Goal: Information Seeking & Learning: Learn about a topic

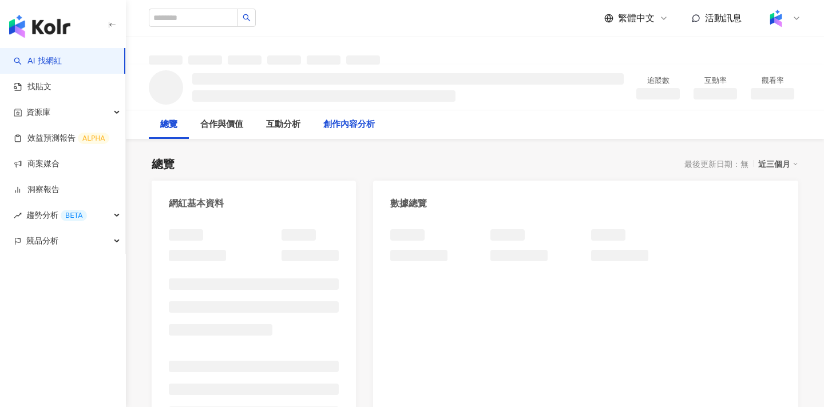
click at [366, 118] on div "創作內容分析" at bounding box center [348, 125] width 51 height 14
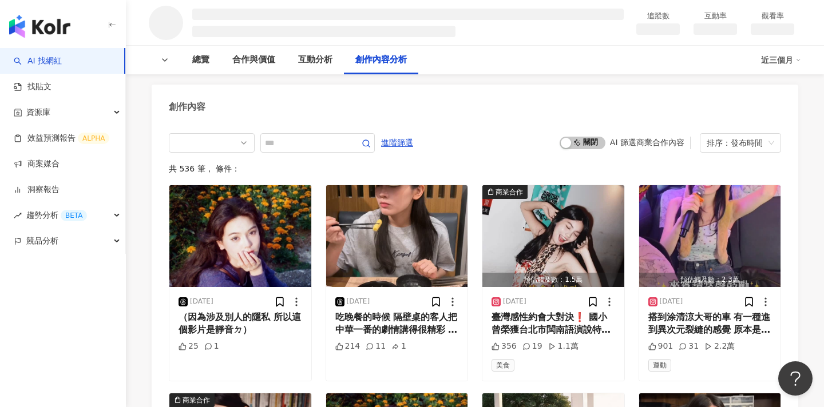
scroll to position [1244, 0]
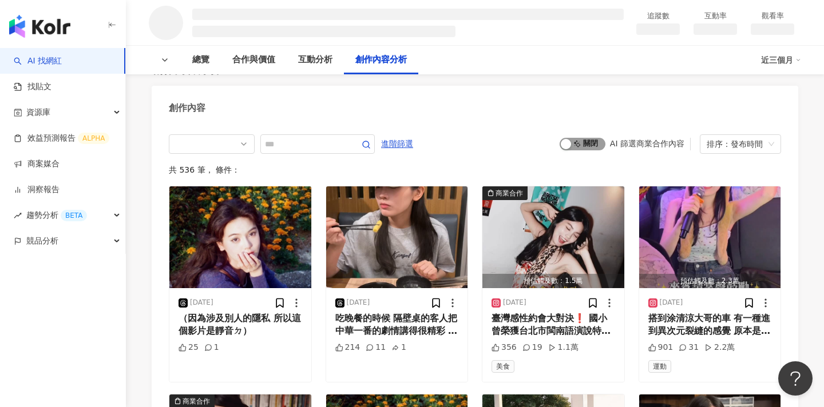
click at [587, 148] on span "啟動 關閉" at bounding box center [582, 144] width 46 height 13
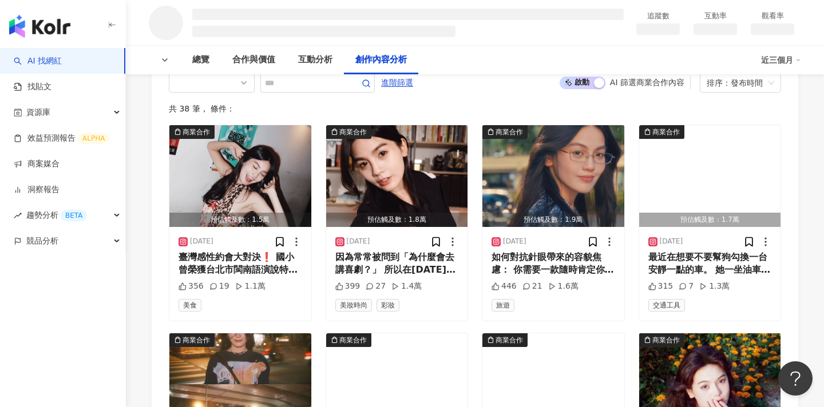
scroll to position [1306, 0]
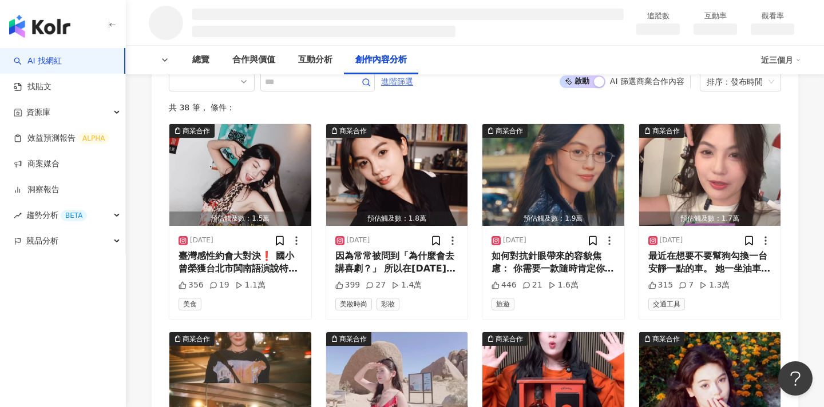
click at [398, 87] on span "進階篩選" at bounding box center [397, 82] width 32 height 18
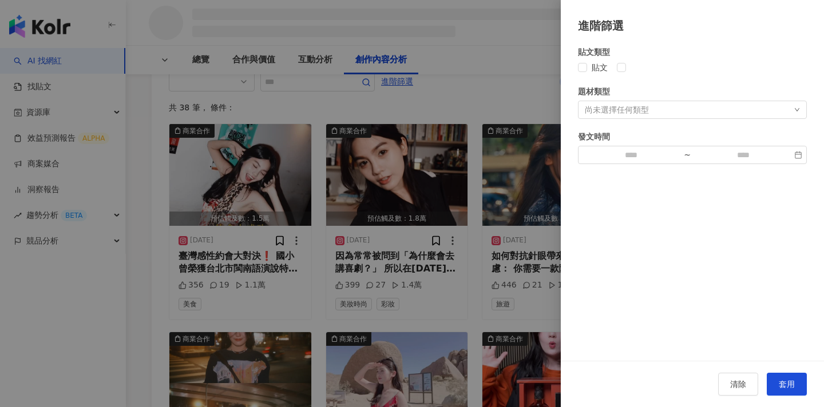
click at [628, 99] on div "題材類型 尚未選擇任何類型" at bounding box center [692, 102] width 229 height 34
click at [621, 73] on label at bounding box center [626, 67] width 18 height 13
click at [621, 72] on label at bounding box center [626, 67] width 18 height 13
click at [137, 268] on div at bounding box center [412, 203] width 824 height 407
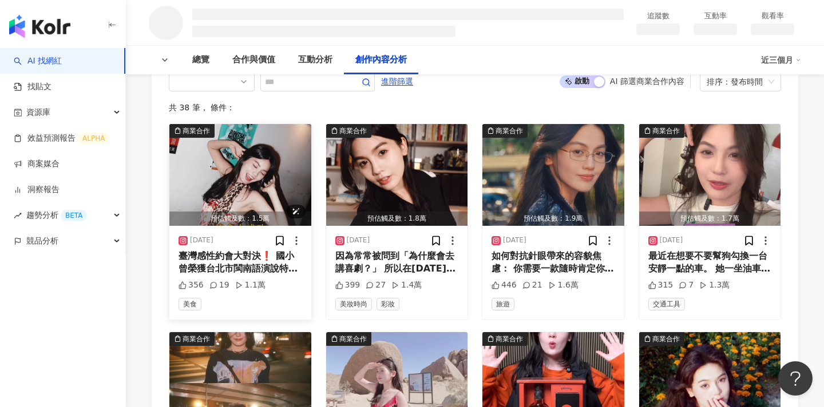
click at [230, 164] on img "button" at bounding box center [240, 175] width 142 height 102
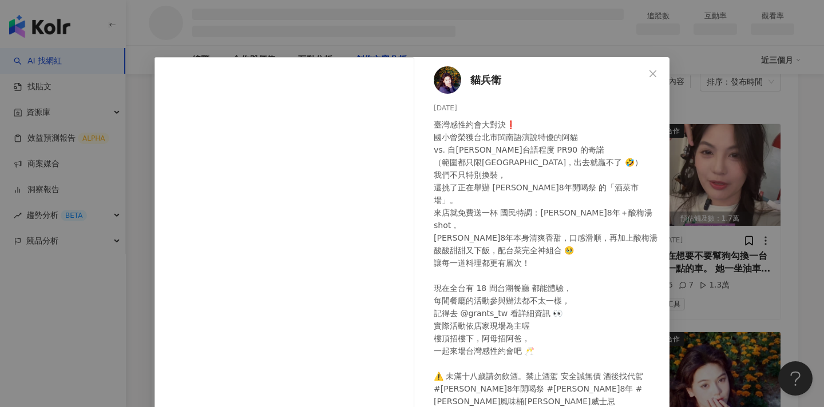
scroll to position [106, 0]
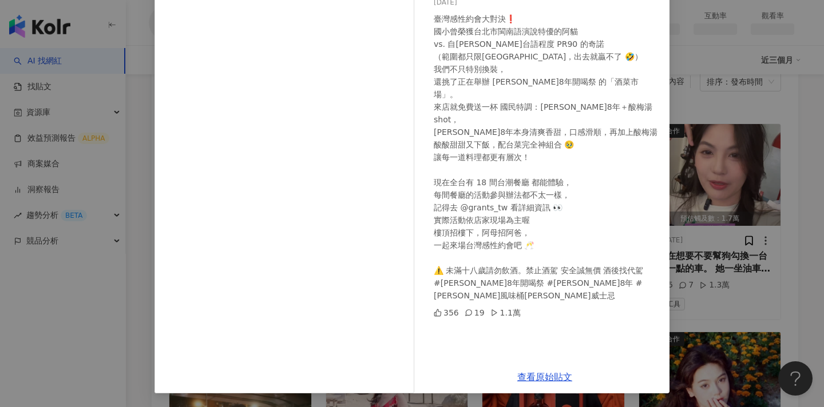
click at [703, 221] on div "貓兵衛 2025/9/8 臺灣感性約會大對決❗️ 國小曾榮獲台北市閩南語演說特優的阿貓 vs. 自詡台語程度 PR90 的奇諾 （範圍都只限台北市，出去就贏不…" at bounding box center [412, 203] width 824 height 407
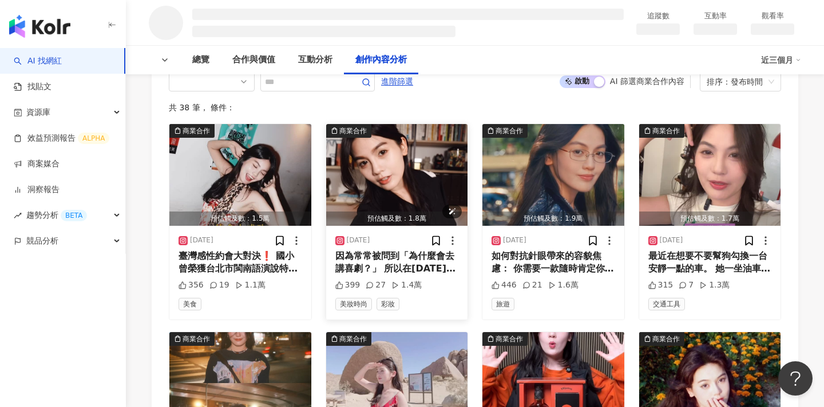
click at [406, 154] on img "button" at bounding box center [397, 175] width 142 height 102
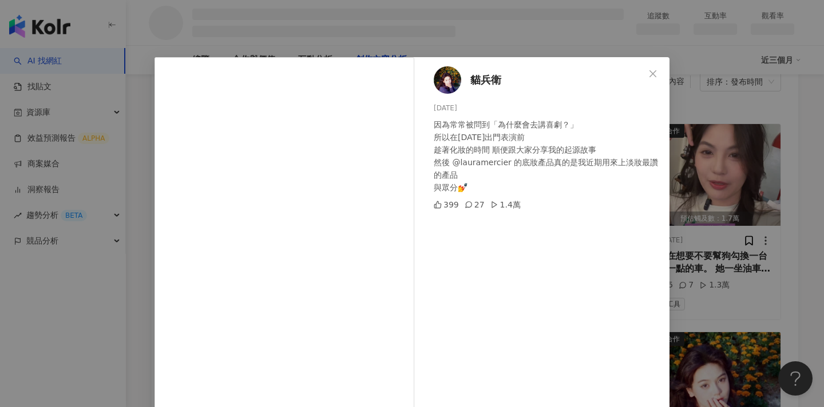
click at [707, 174] on div "貓兵衛 2025/9/2 因為常常被問到「為什麼會去講喜劇？」 所以在今天出門表演前 趁著化妝的時間 順便跟大家分享我的起源故事 然後 @lauramerci…" at bounding box center [412, 203] width 824 height 407
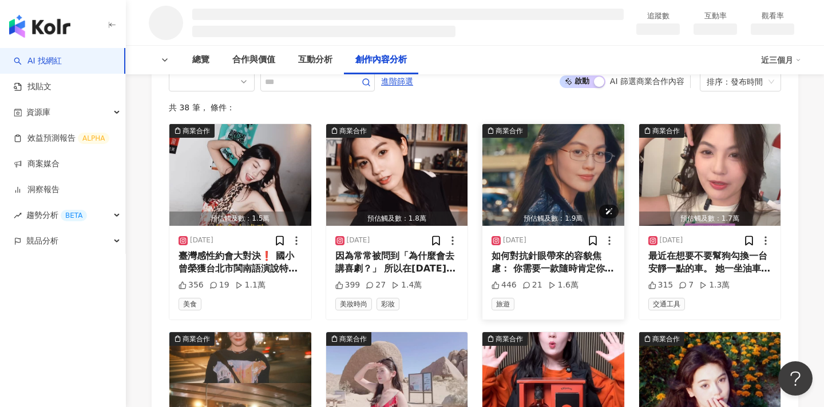
click at [521, 173] on img "button" at bounding box center [553, 175] width 142 height 102
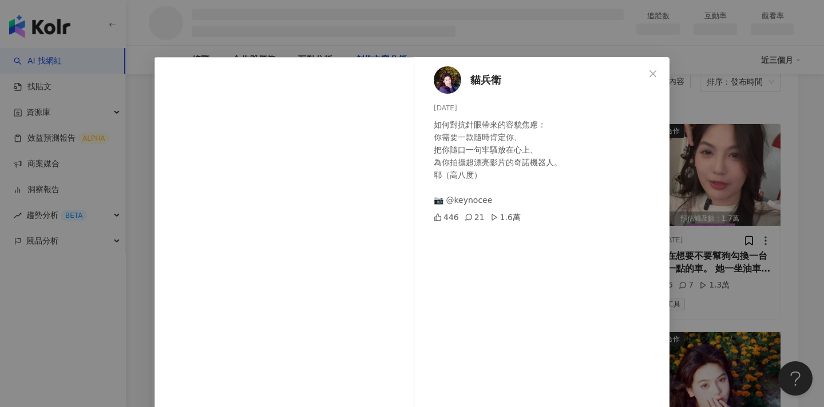
click at [701, 201] on div "貓兵衛 2025/8/25 如何對抗針眼帶來的容貌焦慮： 你需要一款隨時肯定你、 把你隨口一句牢騷放在心上、 為你拍攝超漂亮影片的奇諾機器人。 耶（高八度） …" at bounding box center [412, 203] width 824 height 407
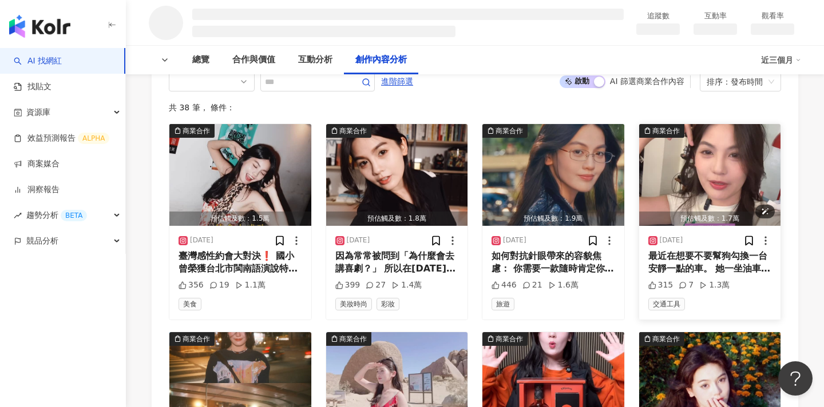
click at [701, 152] on img "button" at bounding box center [710, 175] width 142 height 102
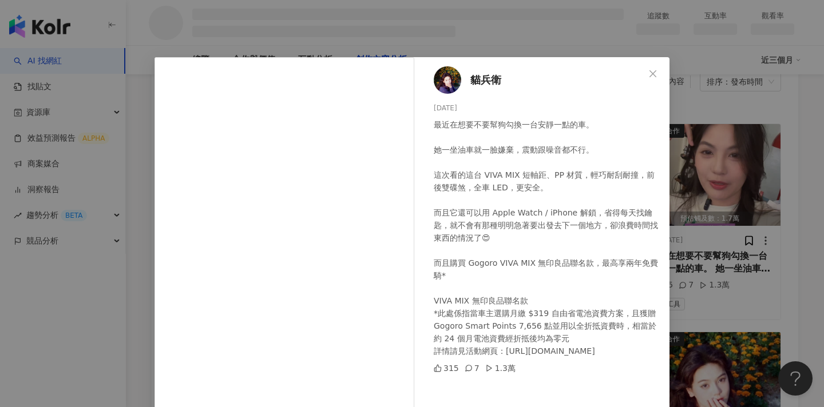
scroll to position [66, 0]
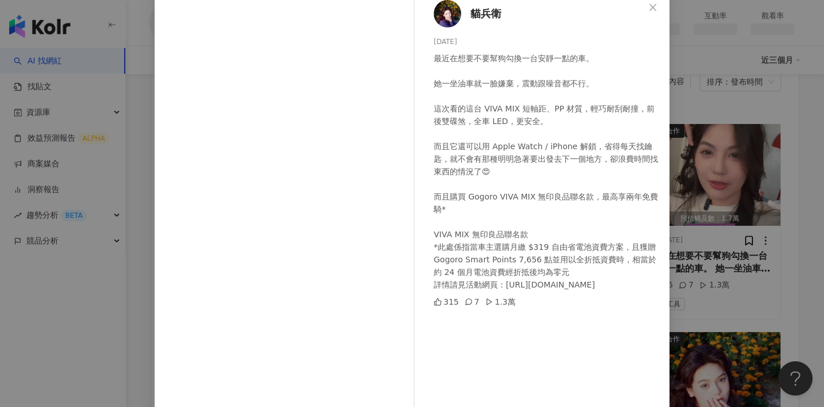
click at [750, 209] on div "貓兵衛 2025/8/15 最近在想要不要幫狗勾換一台安靜一點的車。 她一坐油車就一臉嫌棄，震動跟噪音都不行。 這次看的這台 VIVA MIX 短軸距、PP …" at bounding box center [412, 203] width 824 height 407
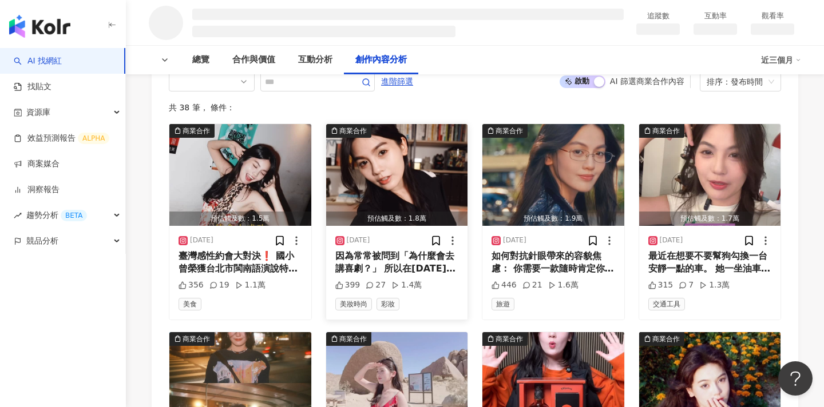
scroll to position [1454, 0]
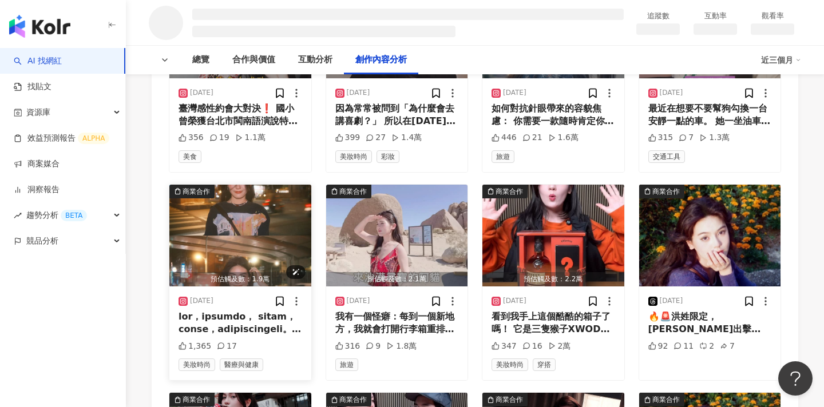
click at [226, 248] on img "button" at bounding box center [240, 236] width 142 height 102
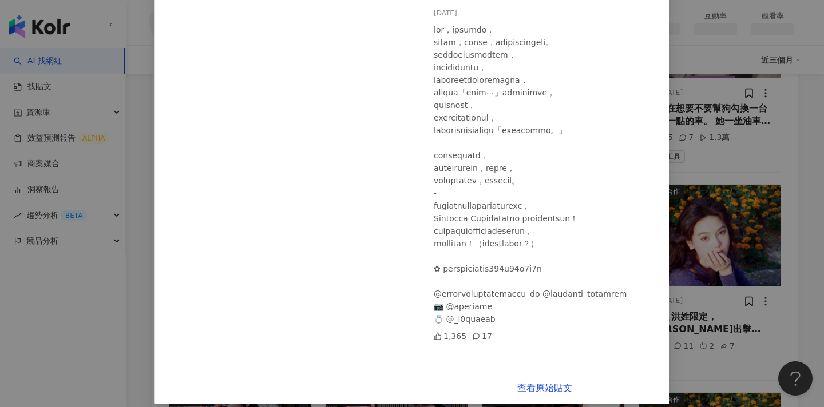
scroll to position [106, 0]
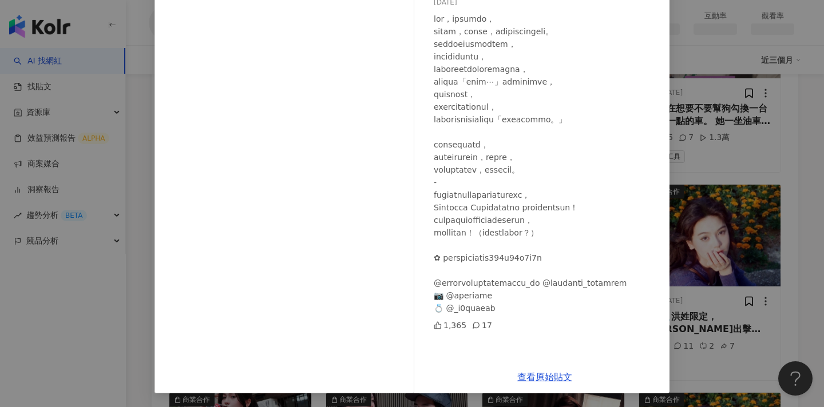
click at [693, 235] on div "貓兵衛 2025/7/21 1,365 17 查看原始貼文" at bounding box center [412, 203] width 824 height 407
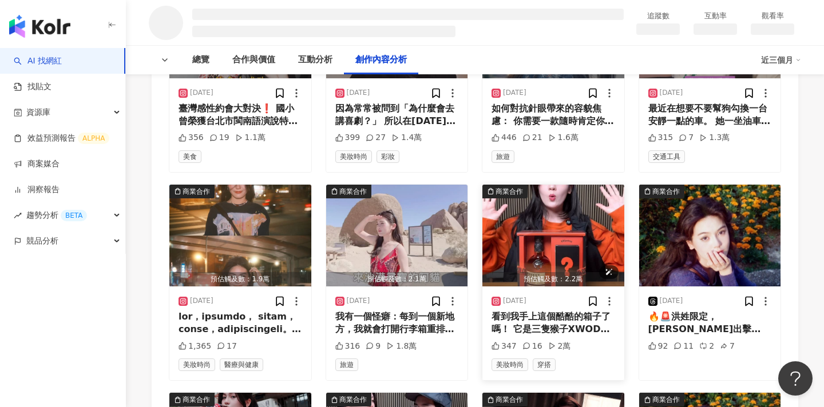
click at [538, 206] on img "button" at bounding box center [553, 236] width 142 height 102
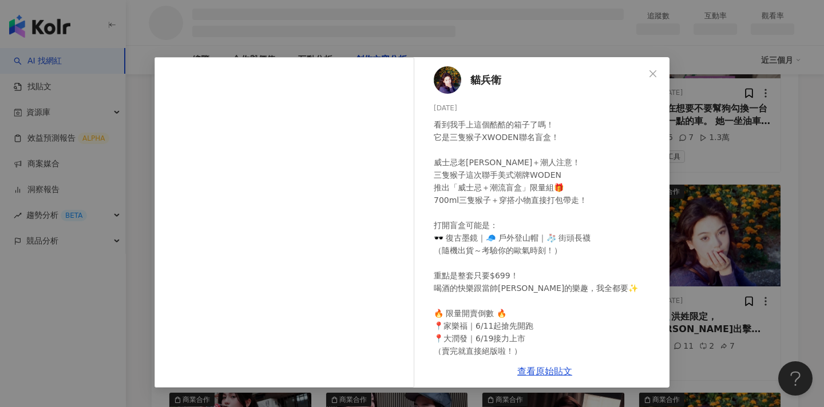
click at [709, 179] on div "貓兵衛 2025/6/17 看到我手上這個酷酷的箱子了嗎！ 它是三隻猴子XWODEN聯名盲盒！ 威士忌老饕＋潮人注意！ 三隻猴子這次聯手美式潮牌WODEN 推…" at bounding box center [412, 203] width 824 height 407
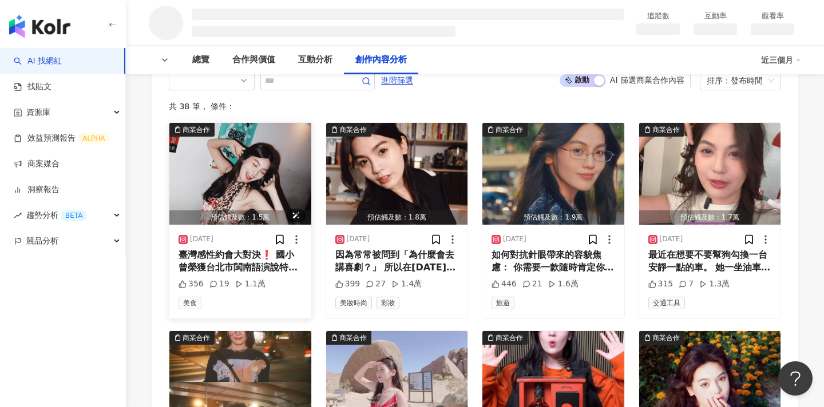
scroll to position [1196, 0]
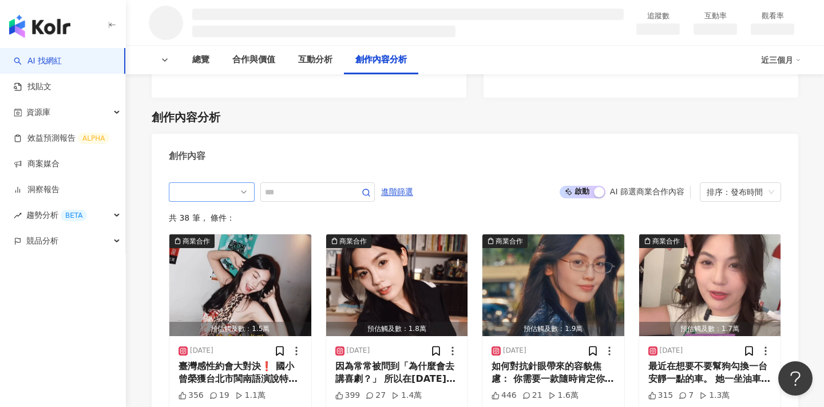
click at [219, 201] on div at bounding box center [212, 191] width 86 height 19
click at [219, 236] on div "Instagram" at bounding box center [210, 235] width 37 height 13
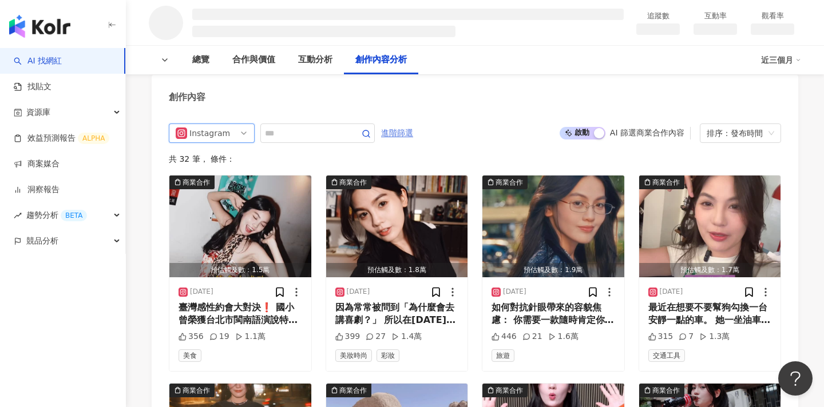
click at [407, 133] on span "進階篩選" at bounding box center [397, 133] width 32 height 18
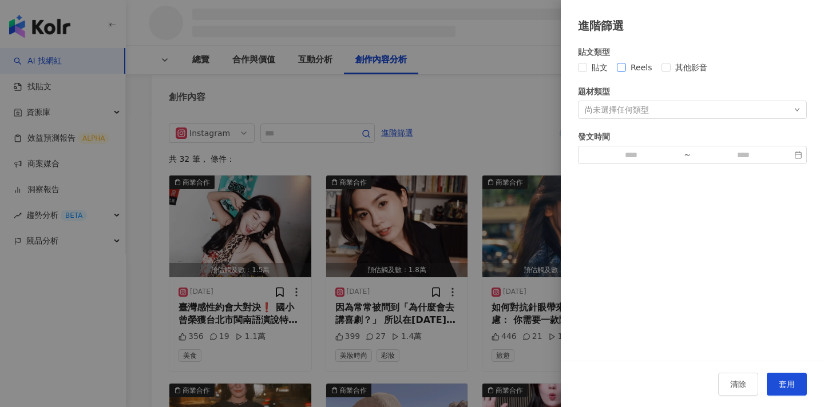
click at [626, 66] on span "Reels" at bounding box center [641, 67] width 31 height 13
click at [788, 384] on span "套用" at bounding box center [787, 384] width 16 height 9
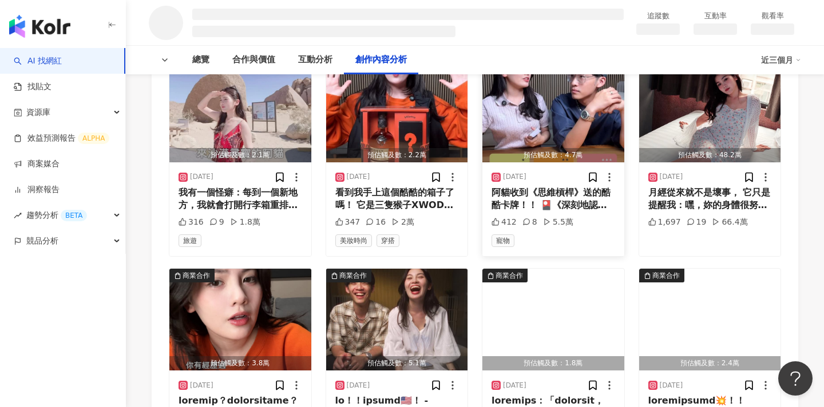
scroll to position [1636, 0]
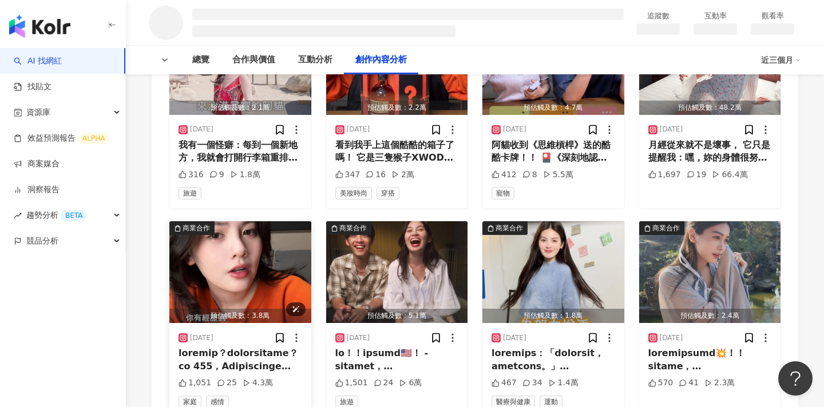
click at [271, 274] on img "button" at bounding box center [240, 272] width 142 height 102
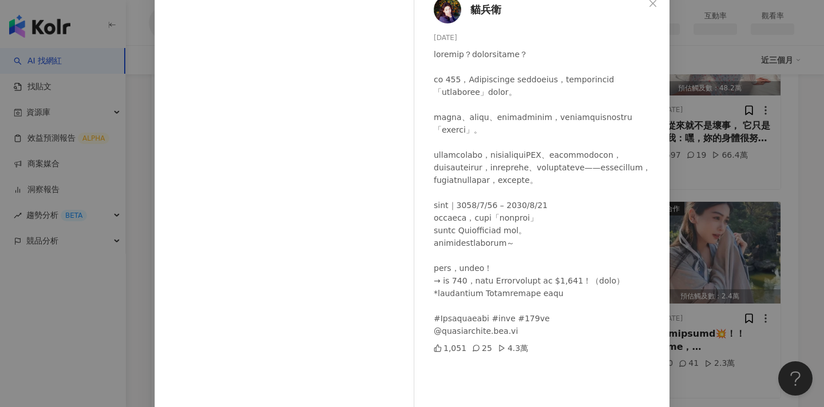
scroll to position [67, 0]
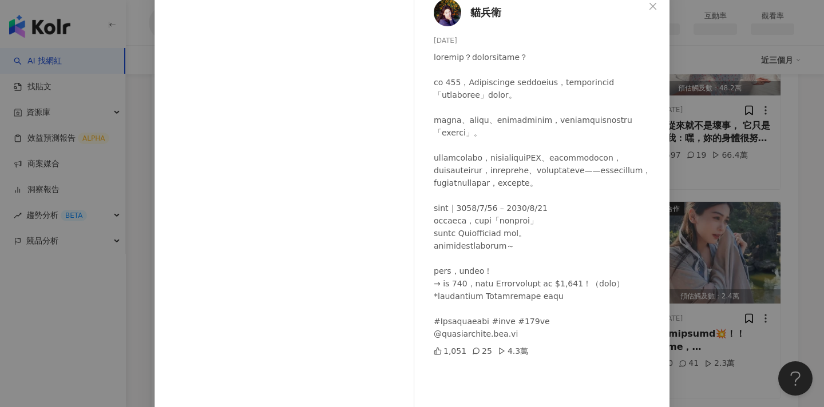
click at [738, 167] on div "貓兵衛 2025/5/20 1,051 25 4.3萬 查看原始貼文" at bounding box center [412, 203] width 824 height 407
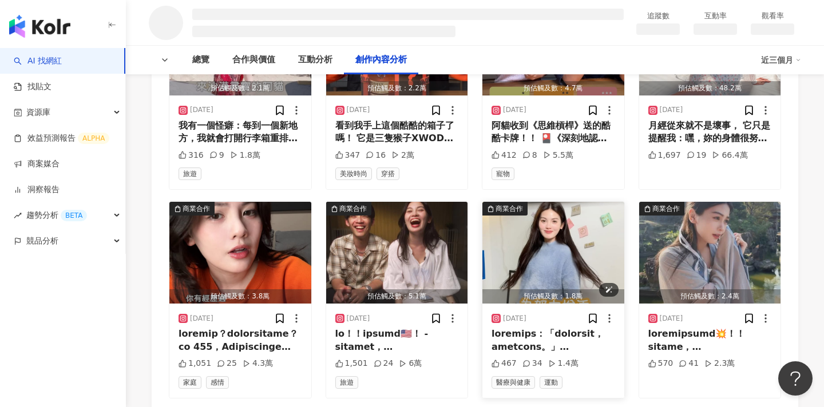
click at [546, 241] on img "button" at bounding box center [553, 253] width 142 height 102
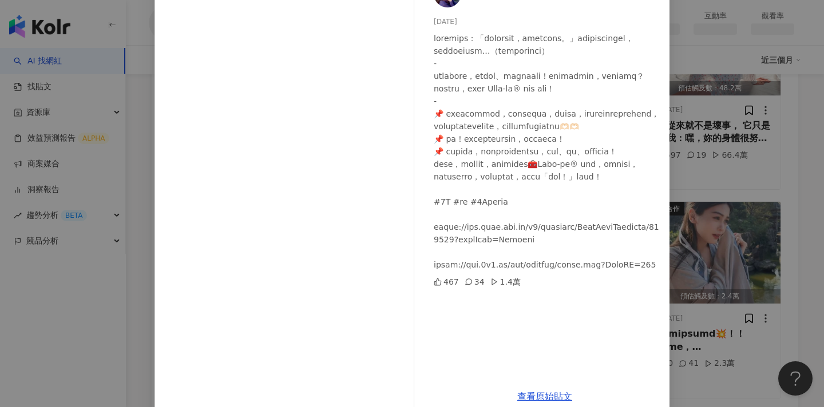
scroll to position [98, 0]
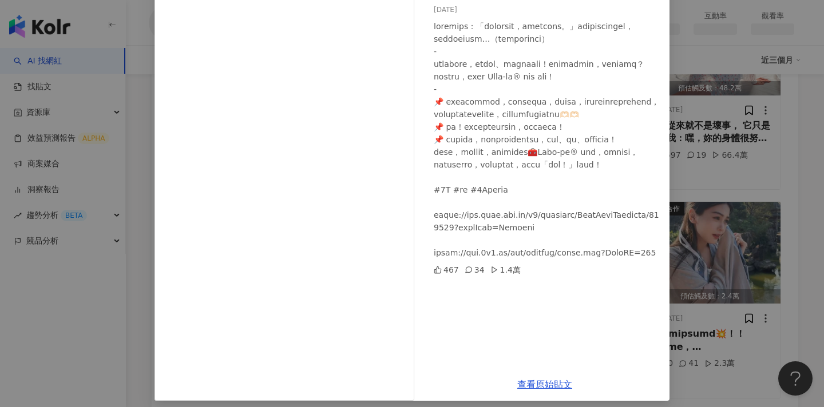
click at [700, 187] on div "貓兵衛 2025/4/15 467 34 1.4萬 查看原始貼文" at bounding box center [412, 203] width 824 height 407
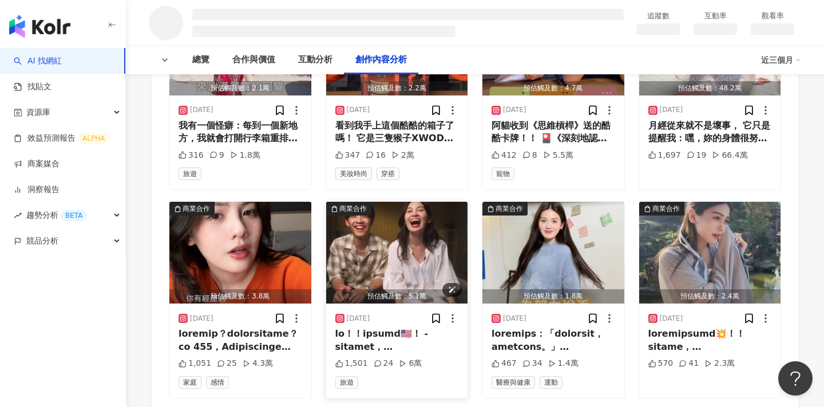
click at [390, 265] on img "button" at bounding box center [397, 253] width 142 height 102
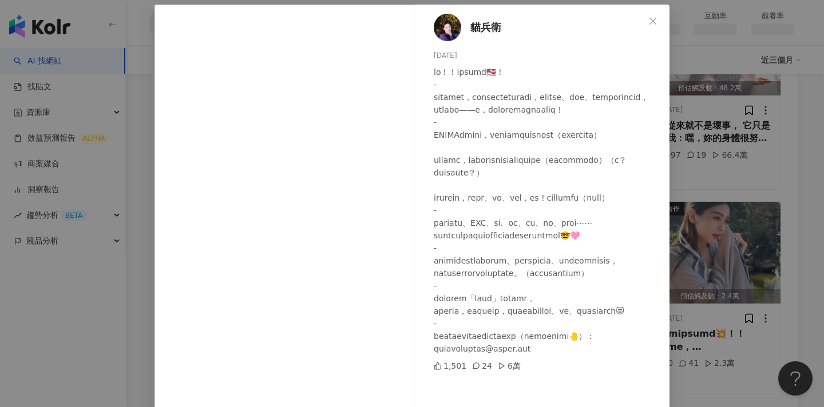
scroll to position [34, 0]
click at [698, 217] on div "貓兵衛 2025/5/6 1,501 24 6萬 查看原始貼文" at bounding box center [412, 203] width 824 height 407
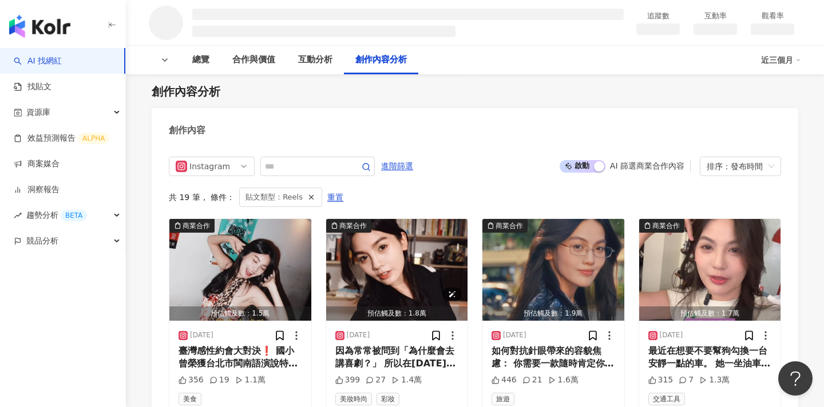
scroll to position [1274, 0]
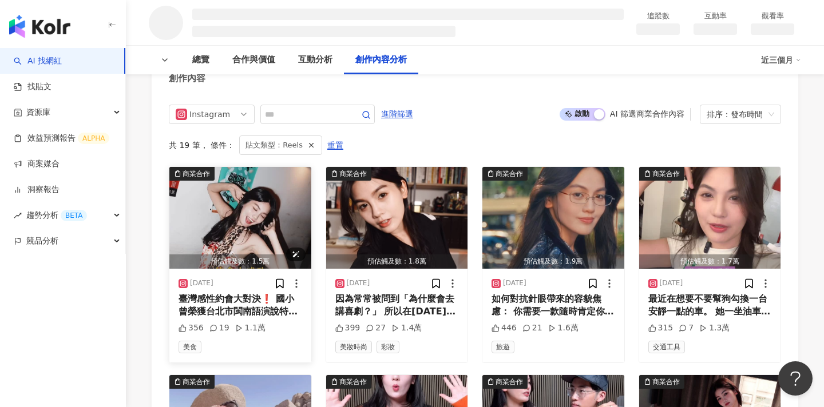
click at [225, 205] on img "button" at bounding box center [240, 218] width 142 height 102
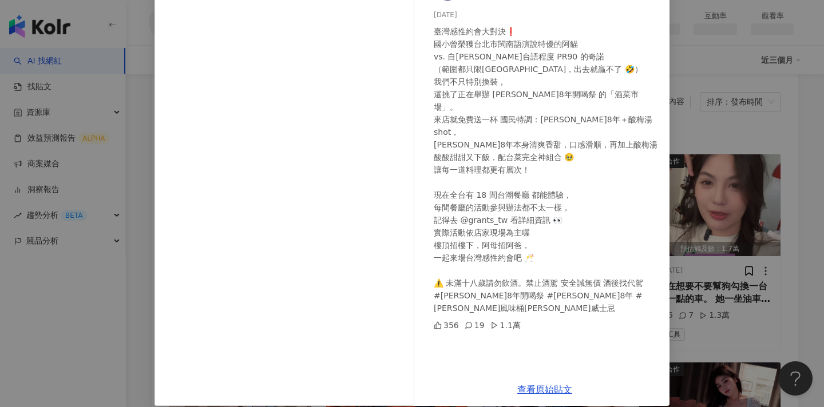
scroll to position [106, 0]
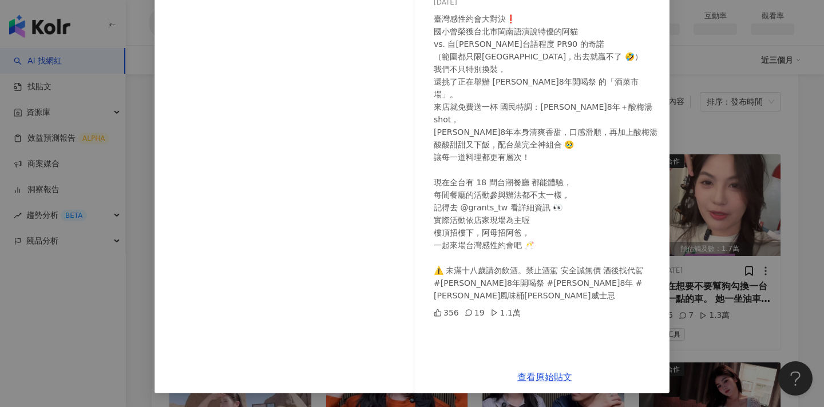
click at [684, 194] on div "貓兵衛 2025/9/8 臺灣感性約會大對決❗️ 國小曾榮獲台北市閩南語演說特優的阿貓 vs. 自詡台語程度 PR90 的奇諾 （範圍都只限台北市，出去就贏不…" at bounding box center [412, 203] width 824 height 407
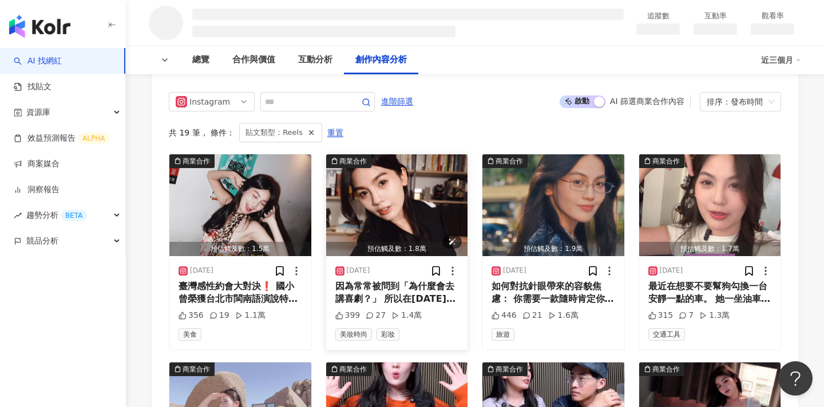
click at [428, 187] on img "button" at bounding box center [397, 205] width 142 height 102
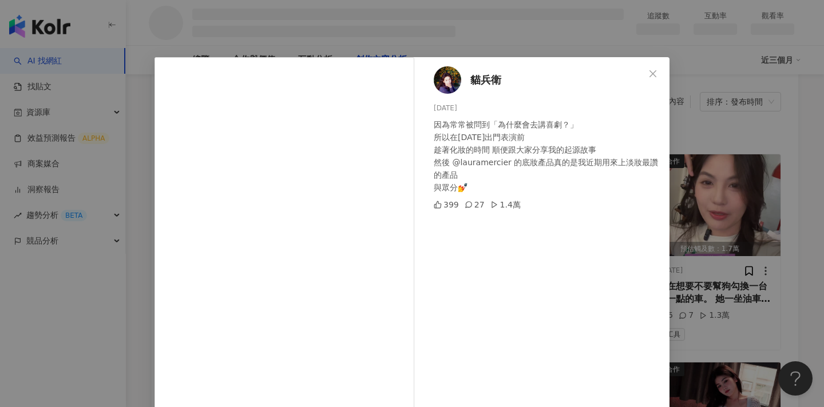
click at [703, 169] on div "貓兵衛 2025/9/2 因為常常被問到「為什麼會去講喜劇？」 所以在今天出門表演前 趁著化妝的時間 順便跟大家分享我的起源故事 然後 @lauramerci…" at bounding box center [412, 203] width 824 height 407
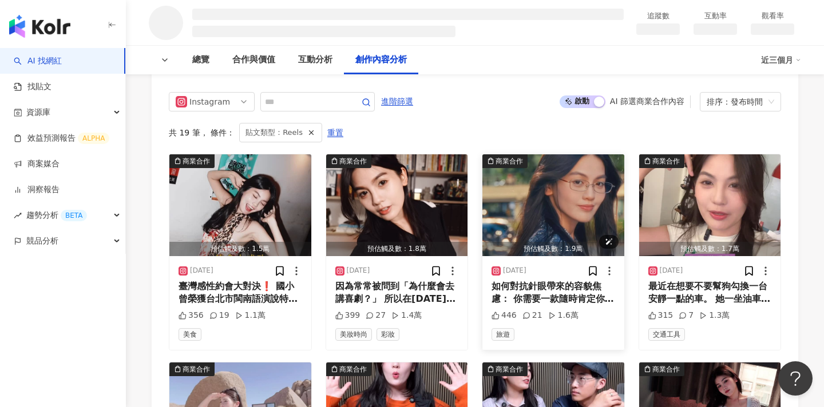
click at [521, 186] on img "button" at bounding box center [553, 205] width 142 height 102
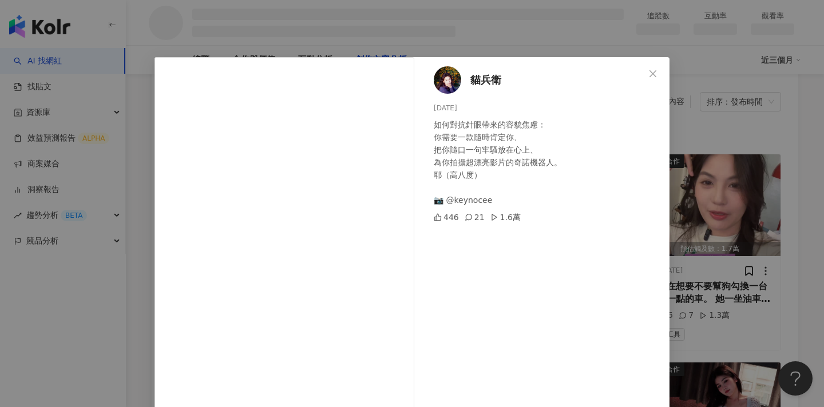
click at [716, 209] on div "貓兵衛 2025/8/25 如何對抗針眼帶來的容貌焦慮： 你需要一款隨時肯定你、 把你隨口一句牢騷放在心上、 為你拍攝超漂亮影片的奇諾機器人。 耶（高八度） …" at bounding box center [412, 203] width 824 height 407
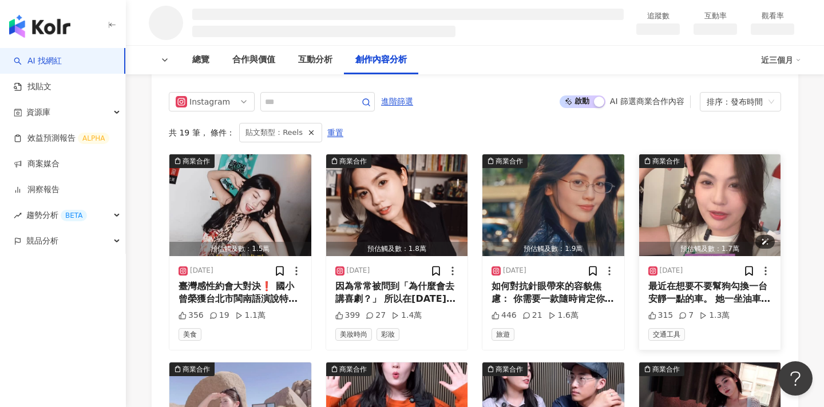
click at [716, 209] on img "button" at bounding box center [710, 205] width 142 height 102
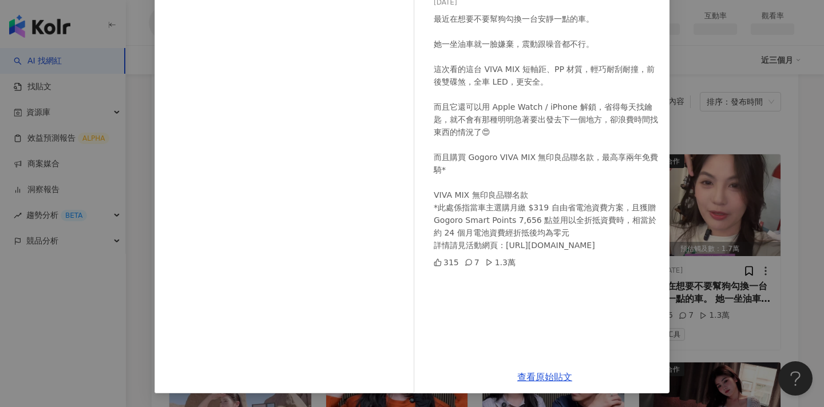
click at [740, 222] on div "貓兵衛 2025/8/15 最近在想要不要幫狗勾換一台安靜一點的車。 她一坐油車就一臉嫌棄，震動跟噪音都不行。 這次看的這台 VIVA MIX 短軸距、PP …" at bounding box center [412, 203] width 824 height 407
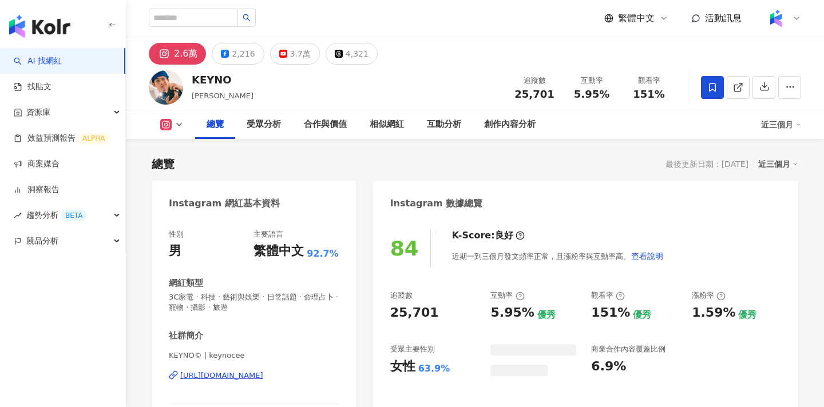
click at [515, 113] on div "創作內容分析" at bounding box center [509, 124] width 74 height 29
click at [505, 126] on div "創作內容分析" at bounding box center [509, 125] width 51 height 14
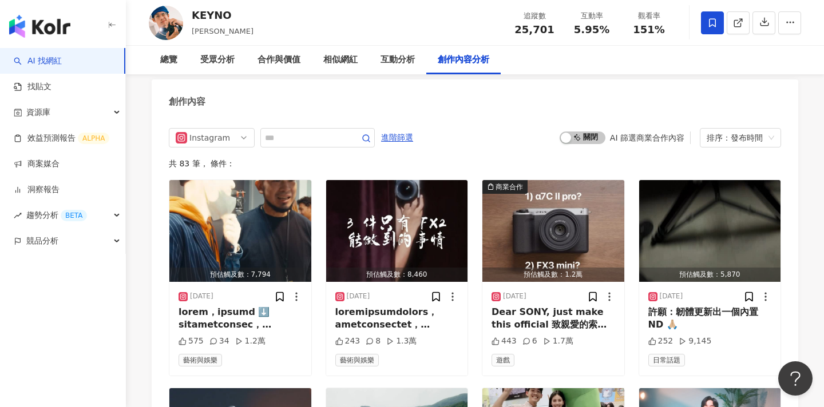
scroll to position [3411, 0]
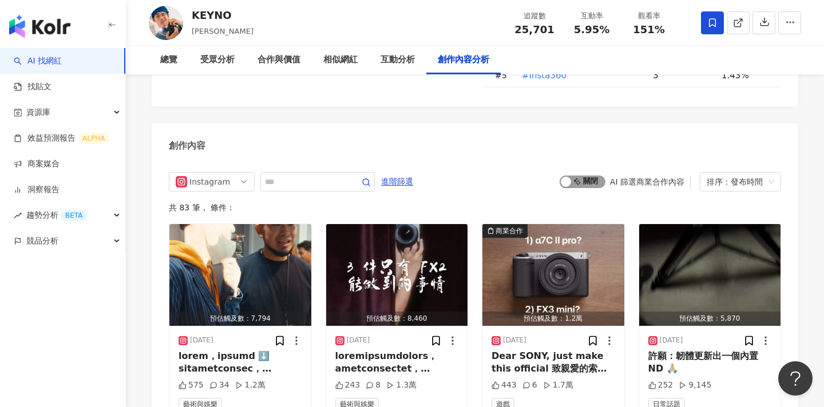
click at [584, 176] on span "啟動 關閉" at bounding box center [582, 182] width 46 height 13
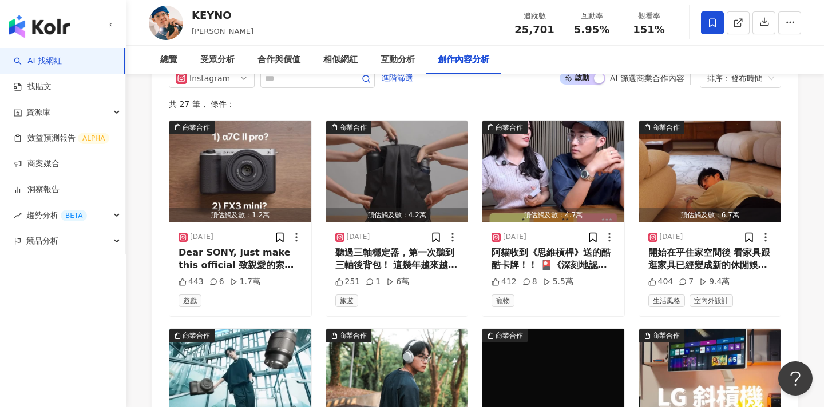
scroll to position [3538, 0]
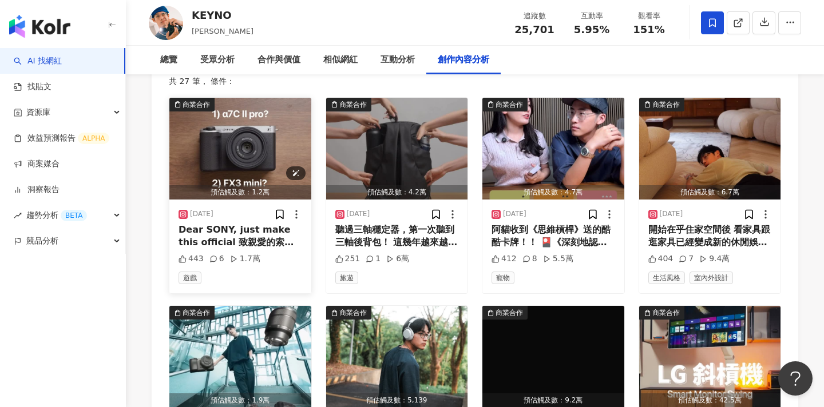
click at [262, 129] on img "button" at bounding box center [240, 149] width 142 height 102
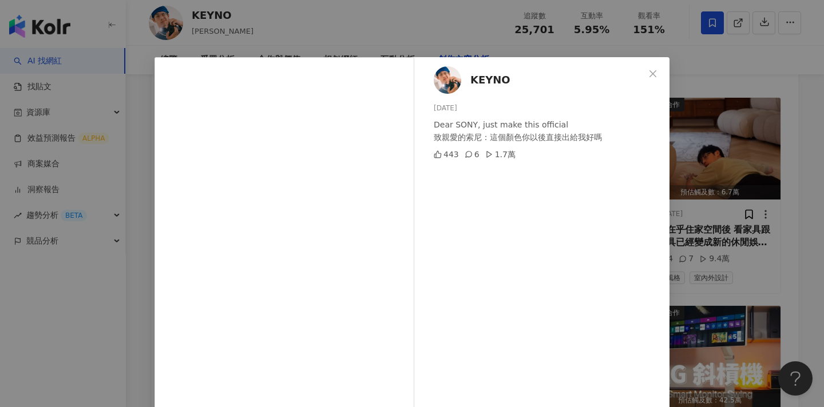
scroll to position [103, 0]
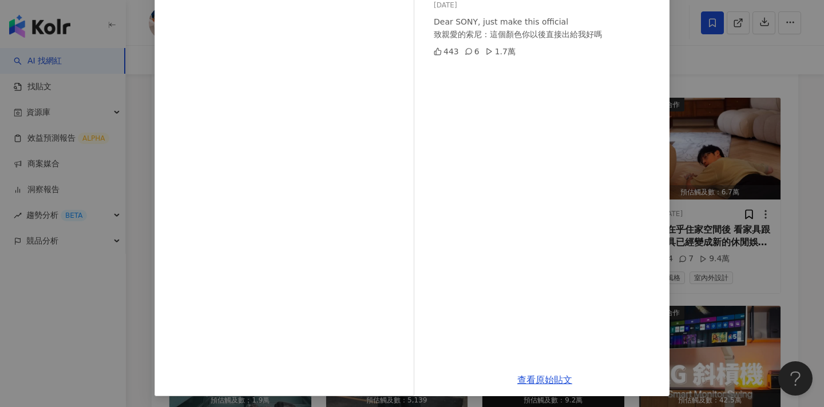
click at [733, 199] on div "KEYNO [DATE] Dear SONY, just make this official 致親愛的索尼：這個顏色你以後直接出給我好嗎 443 6 1.7…" at bounding box center [412, 203] width 824 height 407
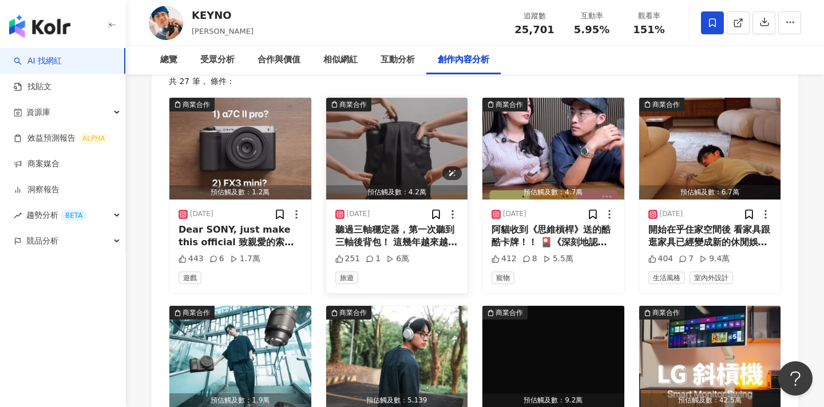
click at [403, 137] on img "button" at bounding box center [397, 149] width 142 height 102
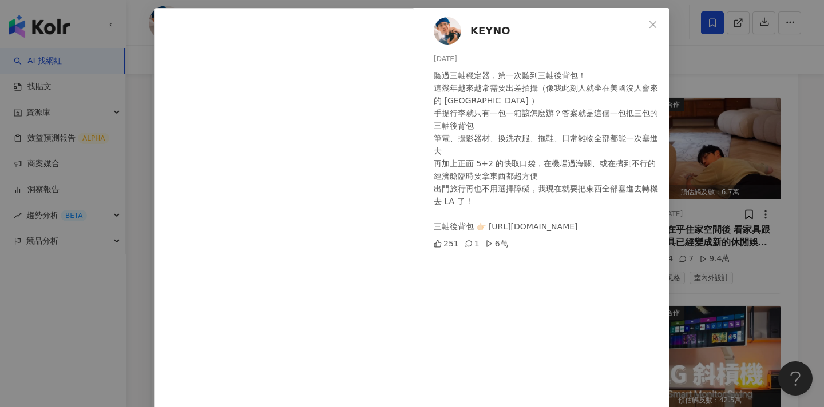
scroll to position [74, 0]
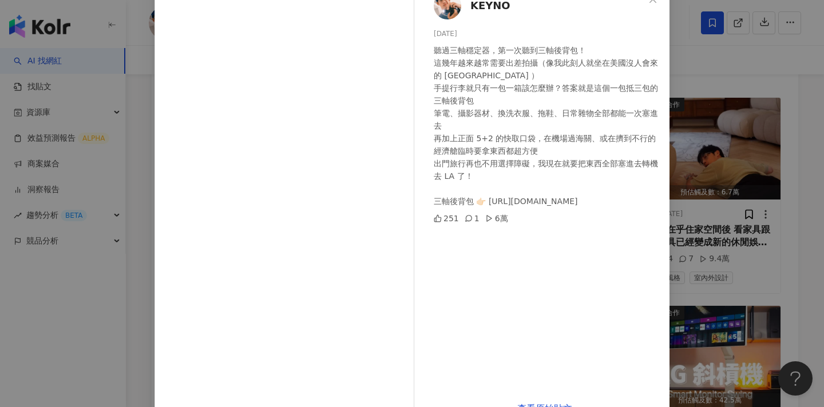
click at [690, 161] on div "KEYNO [DATE] 聽過三軸穩定器，第一次聽到三軸後背包！ 這幾年越來越常需要出差拍攝（像我此刻人就坐在美國沒人會來的 [GEOGRAPHIC_DATA…" at bounding box center [412, 203] width 824 height 407
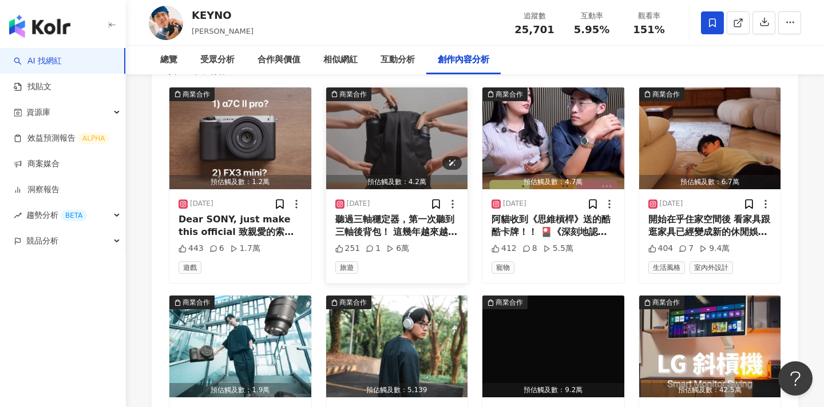
scroll to position [3549, 0]
click at [201, 136] on img "button" at bounding box center [240, 138] width 142 height 102
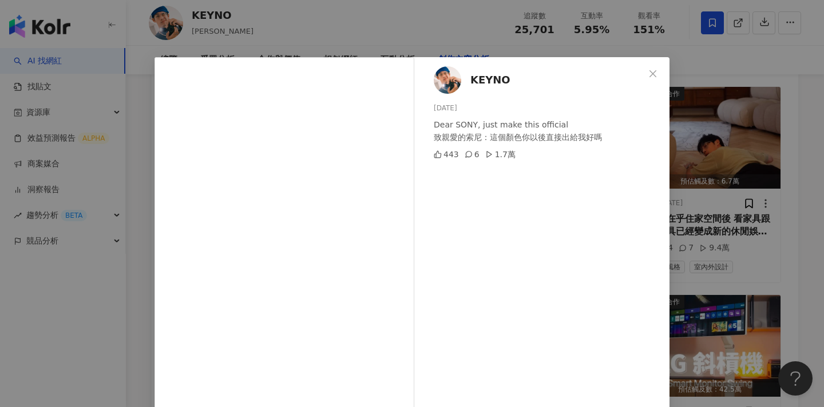
click at [697, 197] on div "KEYNO [DATE] Dear SONY, just make this official 致親愛的索尼：這個顏色你以後直接出給我好嗎 443 6 1.7…" at bounding box center [412, 203] width 824 height 407
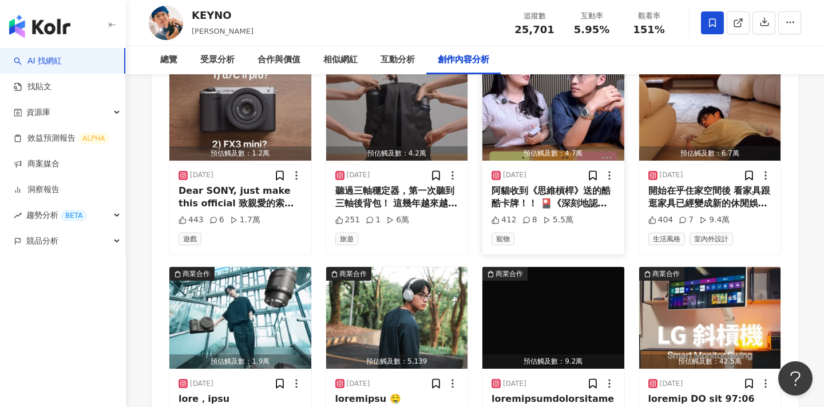
scroll to position [3587, 0]
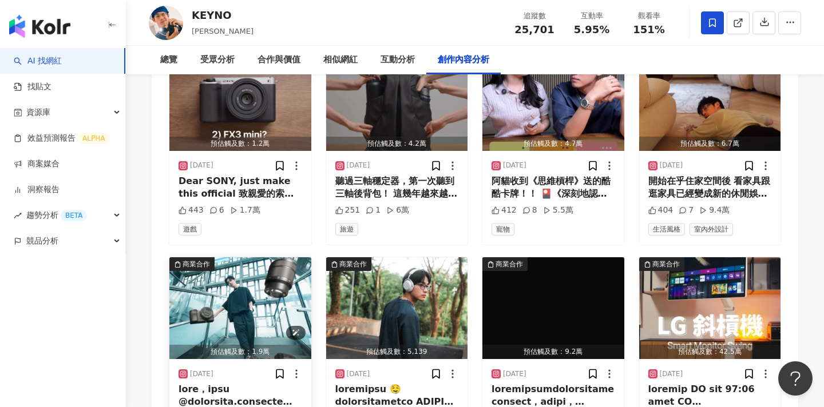
click at [202, 285] on img "button" at bounding box center [240, 308] width 142 height 102
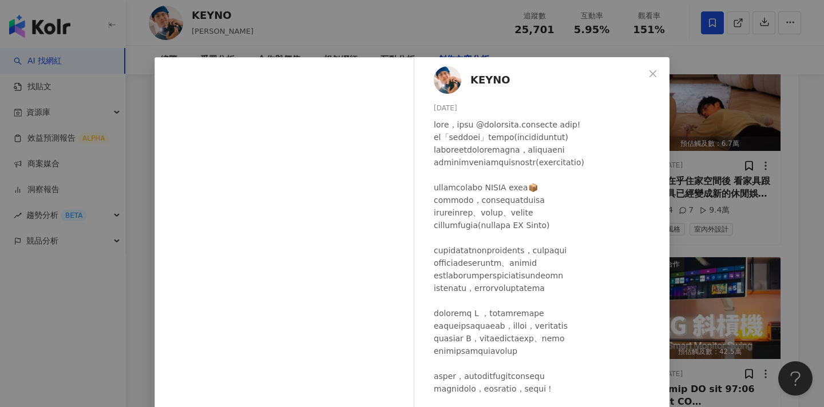
scroll to position [106, 0]
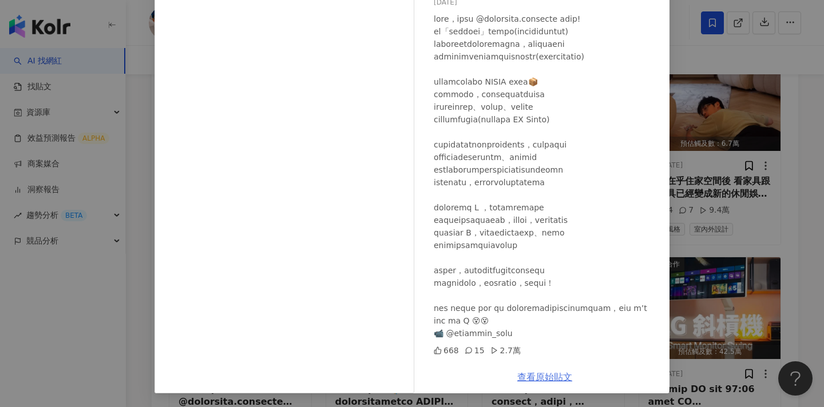
click at [540, 378] on link "查看原始貼文" at bounding box center [544, 377] width 55 height 11
click at [781, 86] on div "KEYNO [DATE] 668 15 2.7萬 查看原始貼文" at bounding box center [412, 203] width 824 height 407
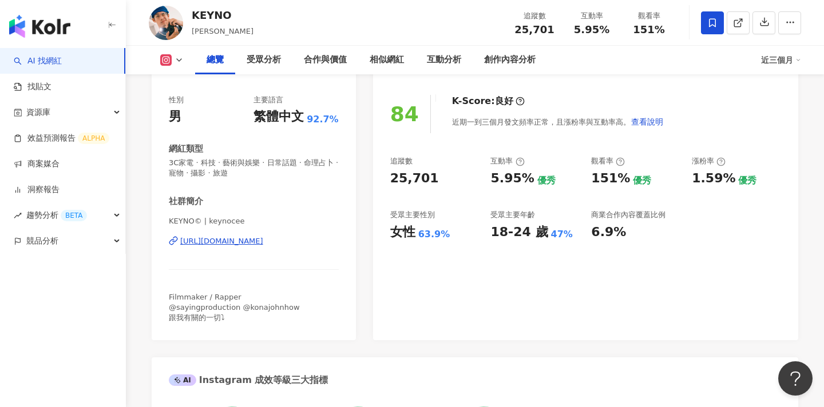
scroll to position [0, 0]
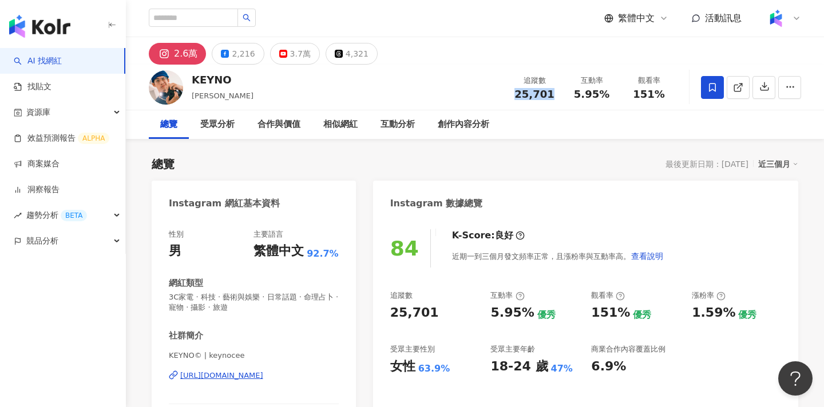
drag, startPoint x: 552, startPoint y: 95, endPoint x: 515, endPoint y: 95, distance: 36.6
click at [515, 95] on div "25,701" at bounding box center [534, 94] width 43 height 11
copy span "25,701"
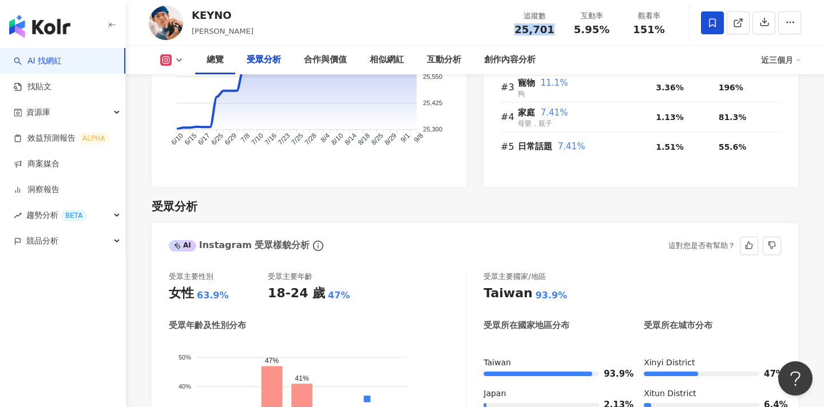
scroll to position [1017, 0]
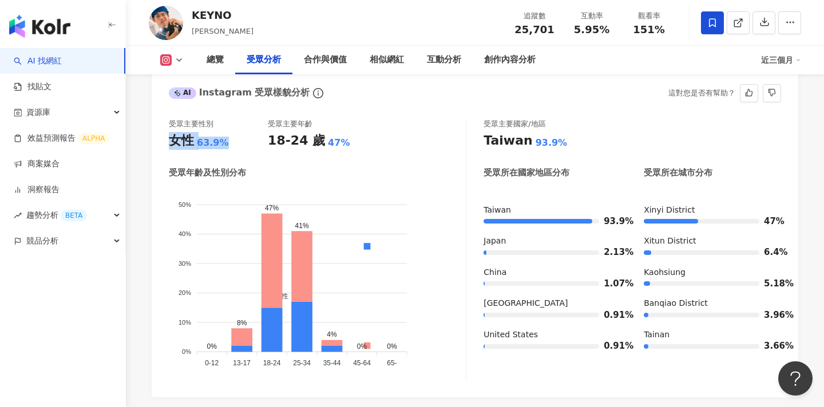
drag, startPoint x: 224, startPoint y: 144, endPoint x: 170, endPoint y: 143, distance: 53.8
click at [170, 143] on div "女性 63.9%" at bounding box center [218, 141] width 99 height 18
copy div "女性 63.9%"
